Goal: Navigation & Orientation: Understand site structure

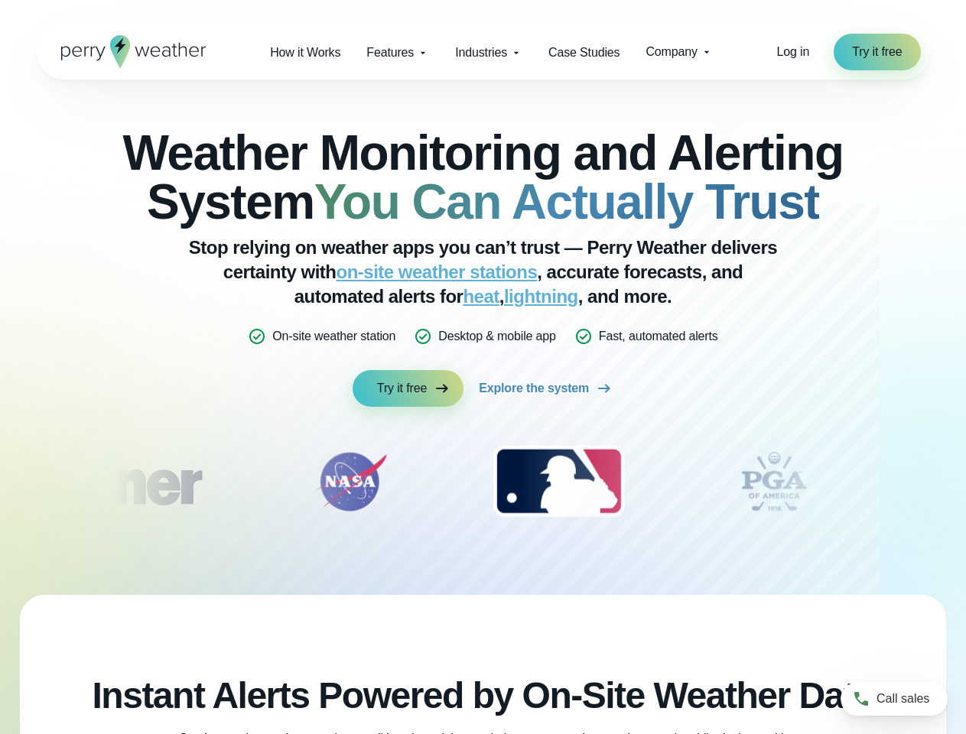
click at [483, 367] on div "Weather Monitoring and Alerting System You Can Actually Trust Stop relying on w…" at bounding box center [483, 267] width 740 height 278
click at [483, 52] on span "Industries" at bounding box center [481, 53] width 52 height 18
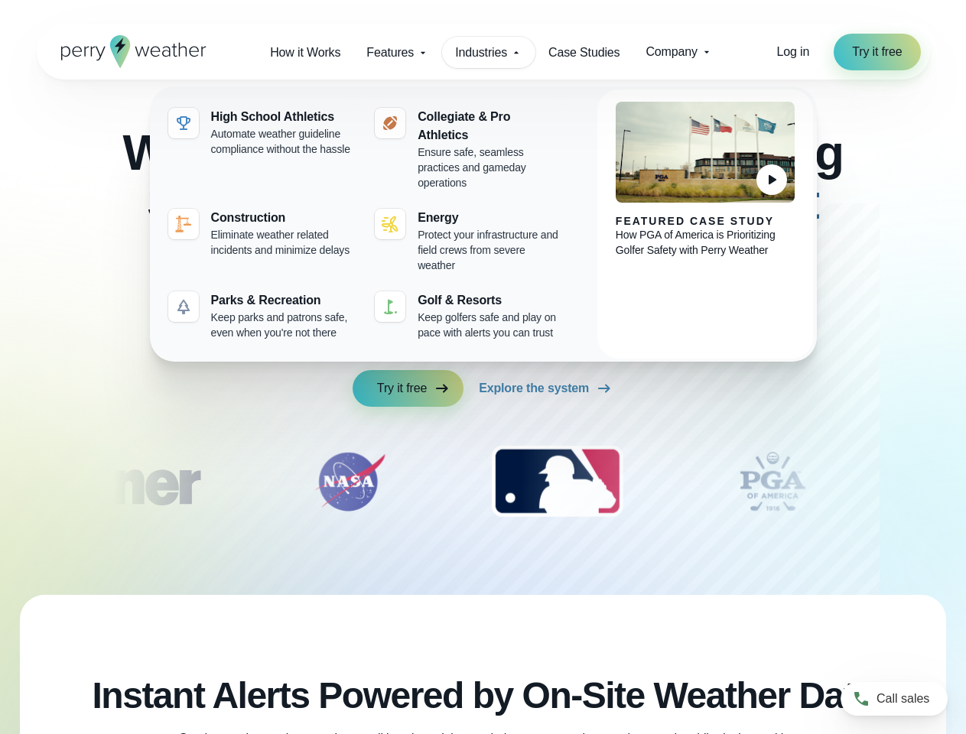
click at [483, 482] on img "3 of 12" at bounding box center [556, 482] width 161 height 76
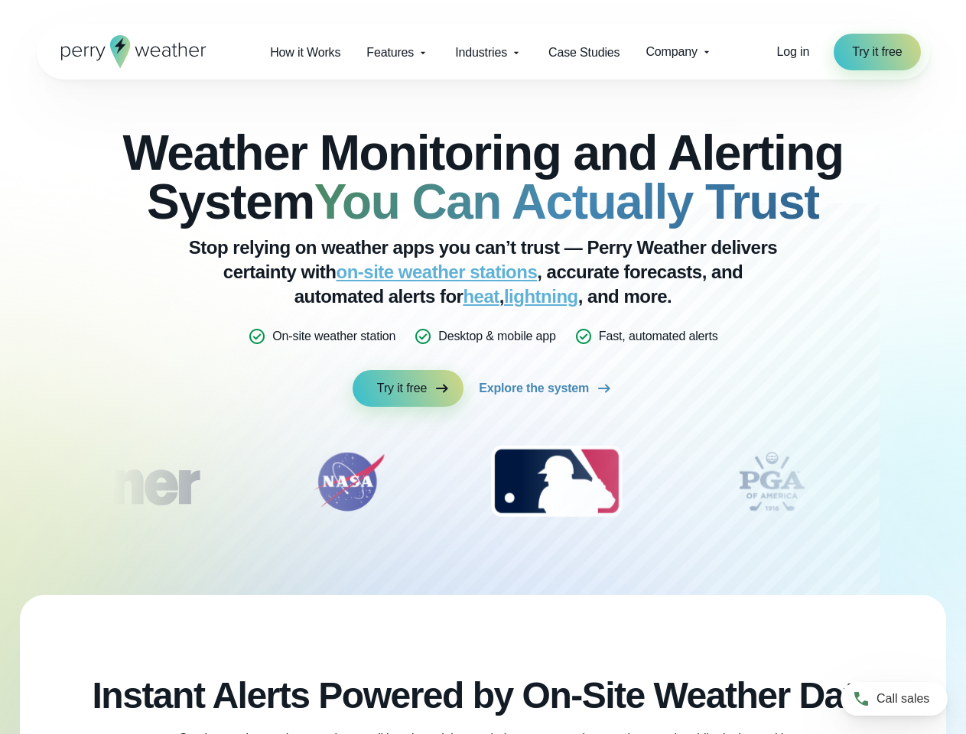
click at [0, 482] on div "Weather Monitoring and Alerting System You Can Actually Trust Stop relying on w…" at bounding box center [483, 337] width 966 height 515
